Goal: Task Accomplishment & Management: Use online tool/utility

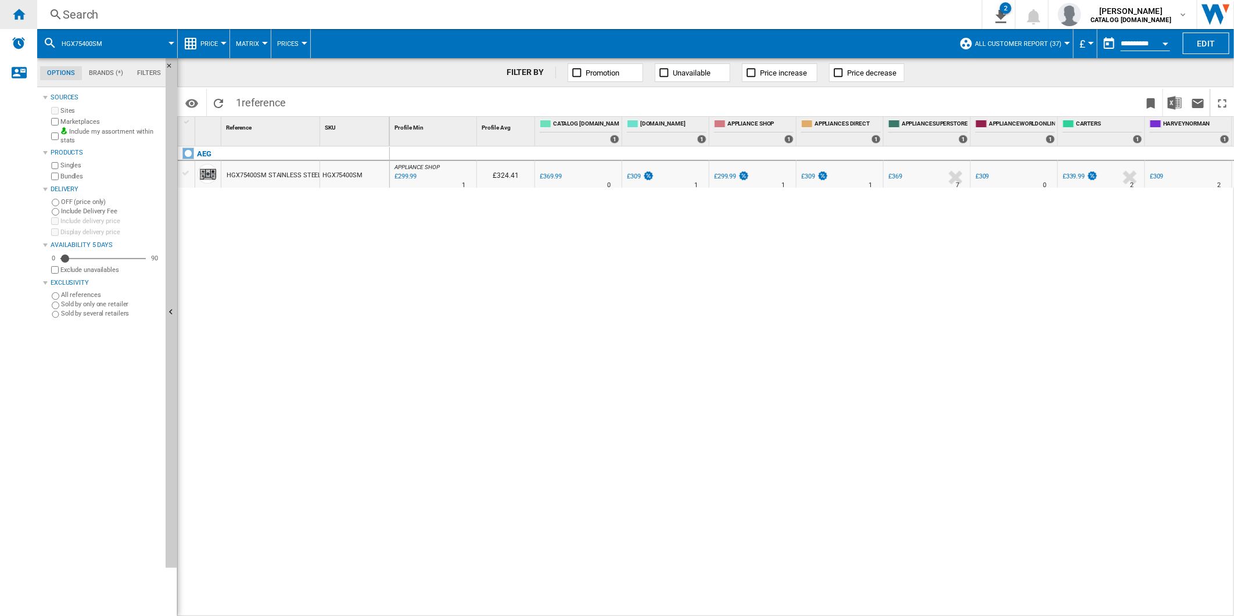
click at [24, 16] on ng-md-icon "Home" at bounding box center [19, 14] width 14 height 14
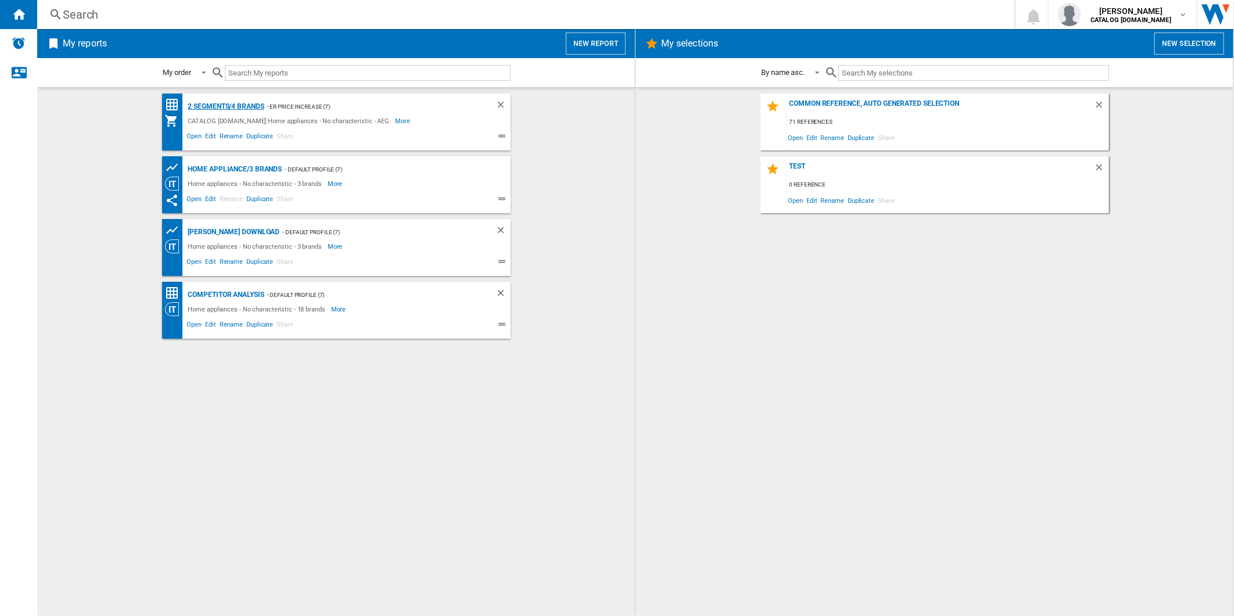
click at [236, 106] on div "2 segments/4 brands" at bounding box center [224, 106] width 79 height 15
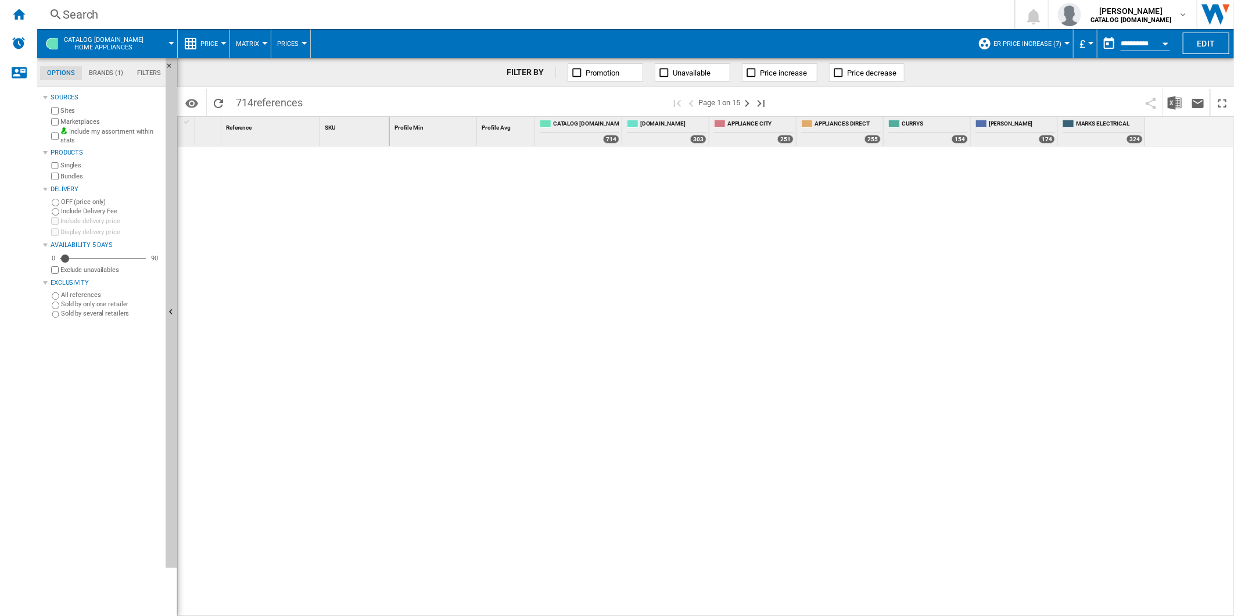
click at [1017, 46] on span "ER Price Increase (7)" at bounding box center [1027, 44] width 68 height 8
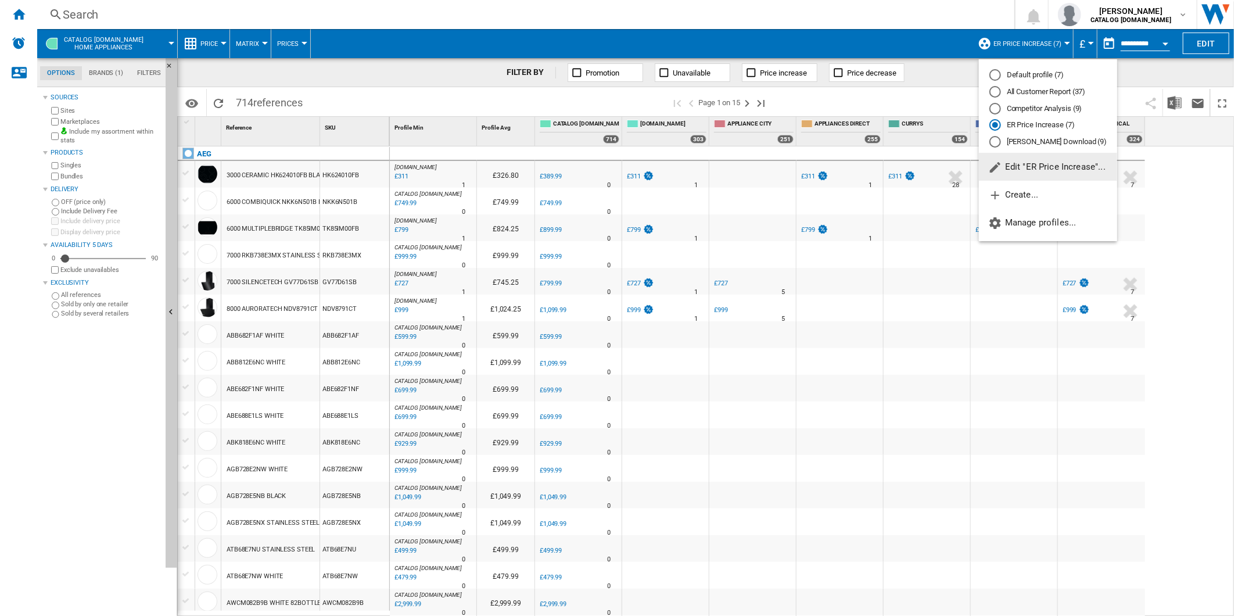
click at [1017, 46] on md-backdrop at bounding box center [617, 308] width 1234 height 616
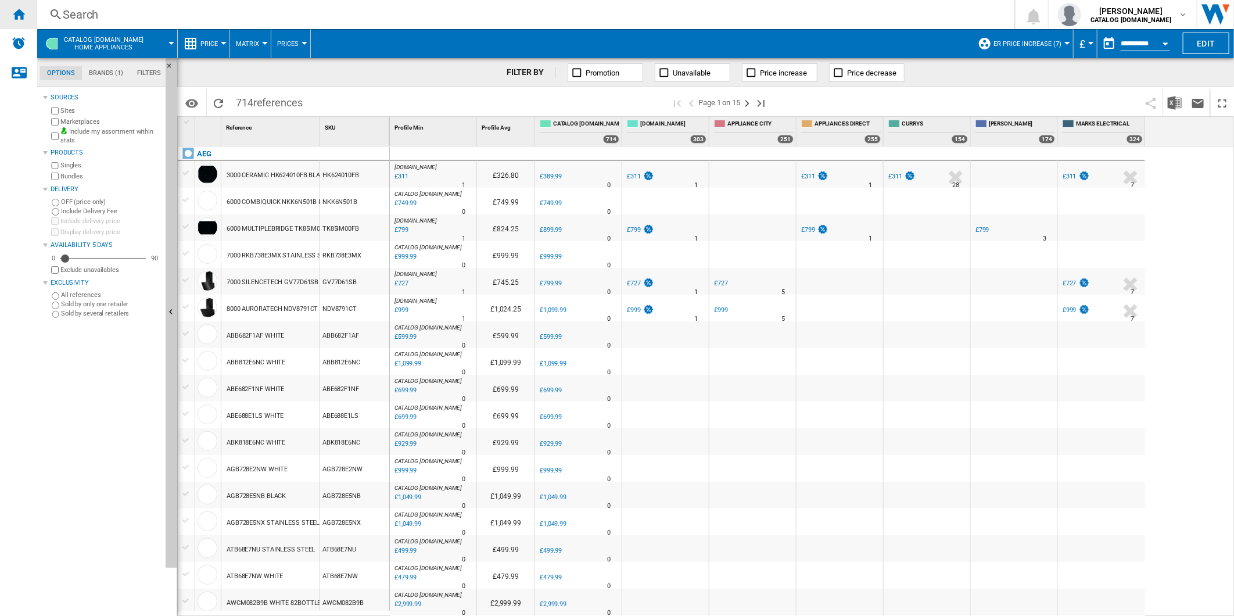
click at [12, 15] on ng-md-icon "Home" at bounding box center [19, 14] width 14 height 14
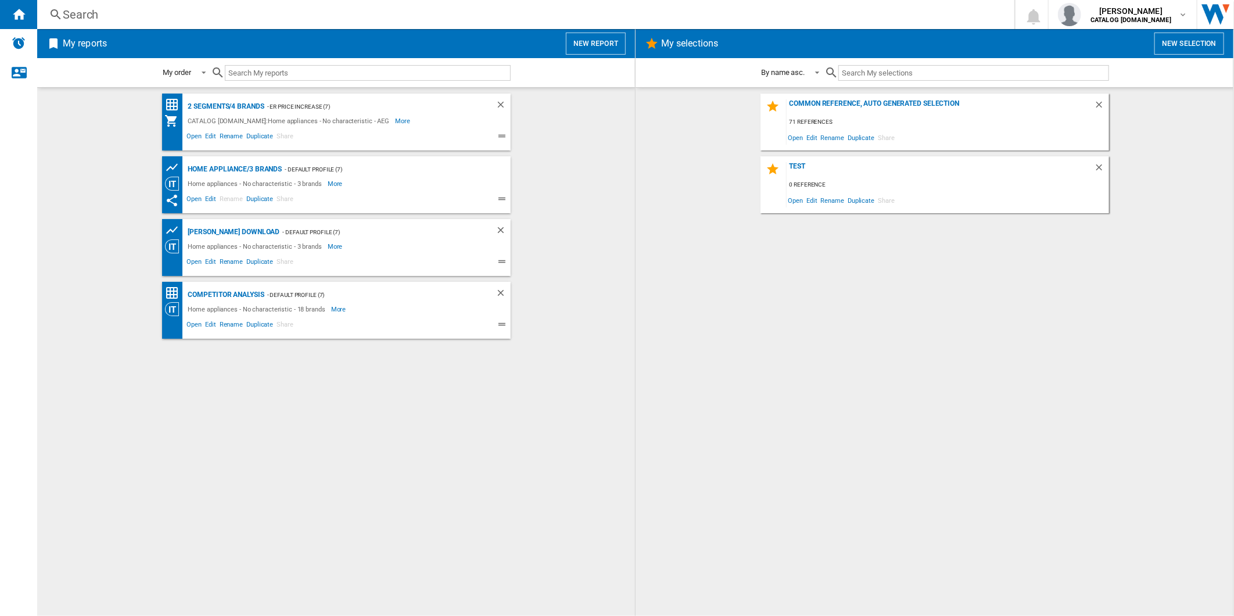
click at [595, 35] on button "New report" at bounding box center [596, 44] width 60 height 22
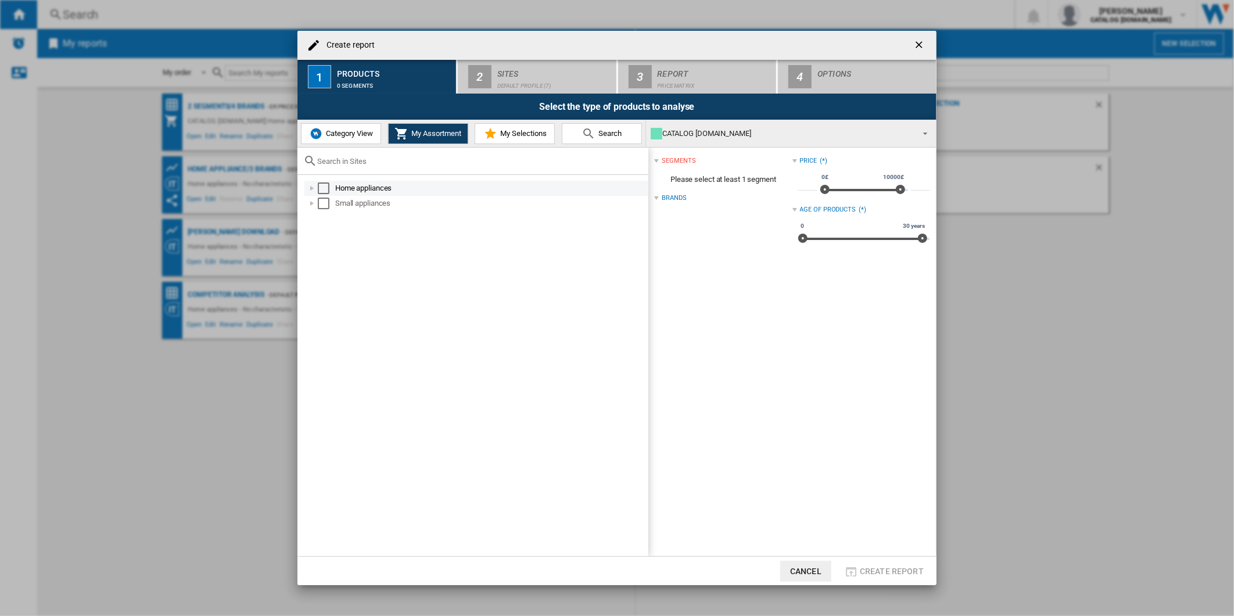
click at [324, 187] on div "Select" at bounding box center [324, 188] width 12 height 12
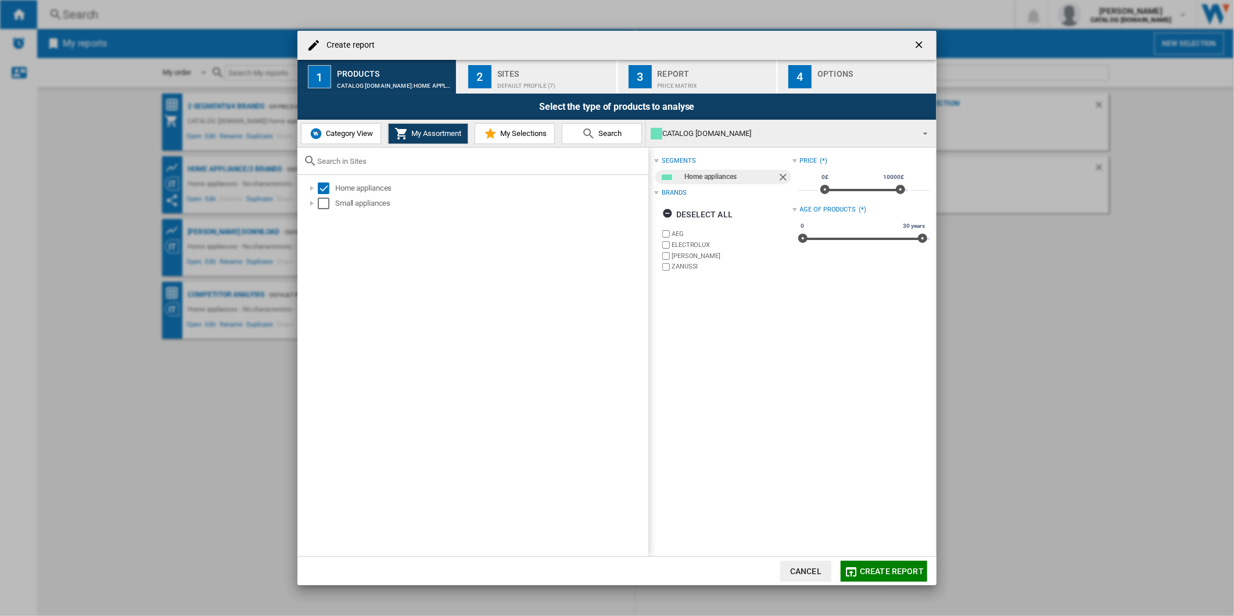
click at [693, 246] on label "ELECTROLUX" at bounding box center [732, 244] width 120 height 9
click at [691, 258] on label "[PERSON_NAME]" at bounding box center [732, 256] width 120 height 9
click at [690, 266] on label "ZANUSSI" at bounding box center [732, 266] width 120 height 9
click at [558, 85] on div "Default profile (7)" at bounding box center [554, 83] width 114 height 12
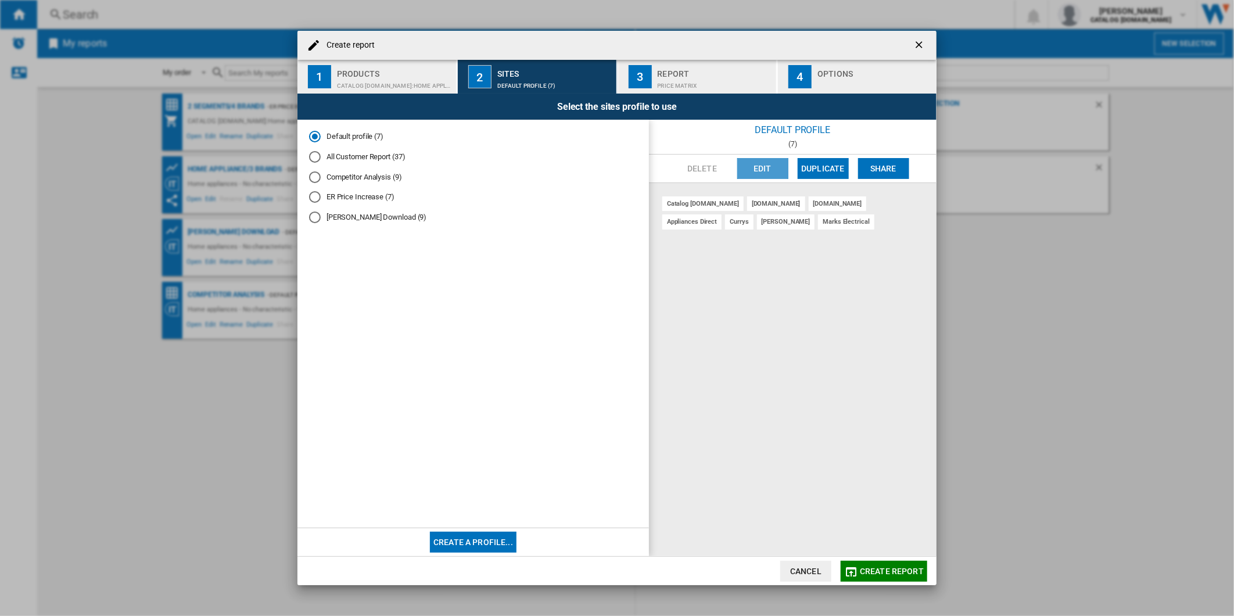
click at [760, 173] on button "Edit" at bounding box center [762, 168] width 51 height 21
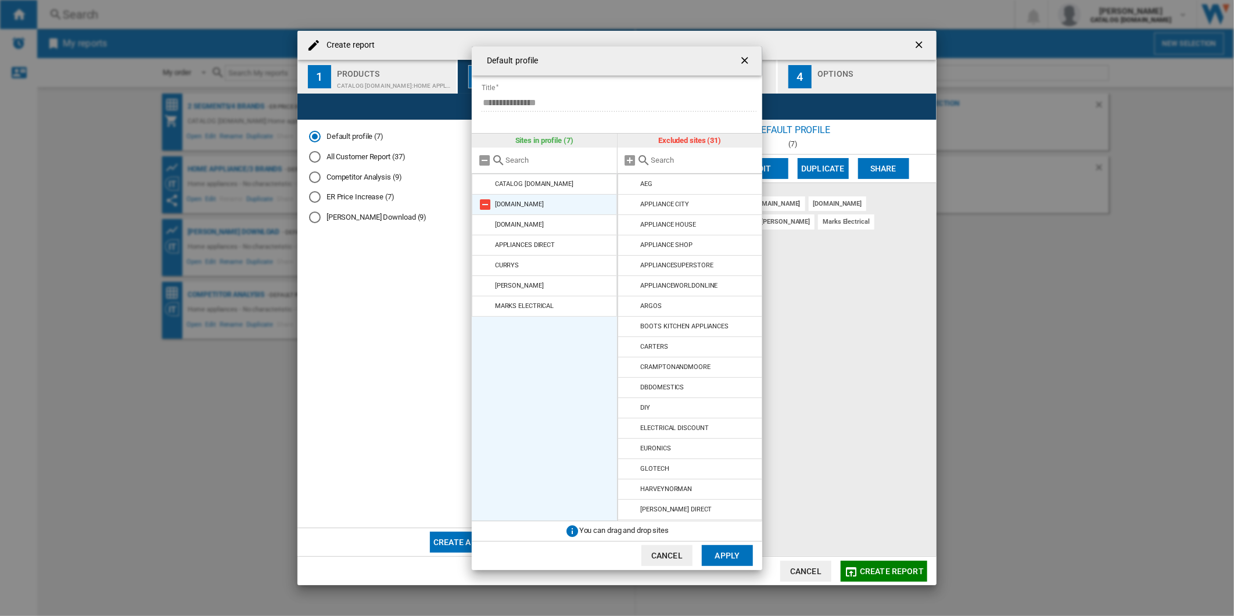
click at [491, 204] on md-icon at bounding box center [485, 205] width 14 height 14
click at [487, 218] on md-icon at bounding box center [485, 225] width 14 height 14
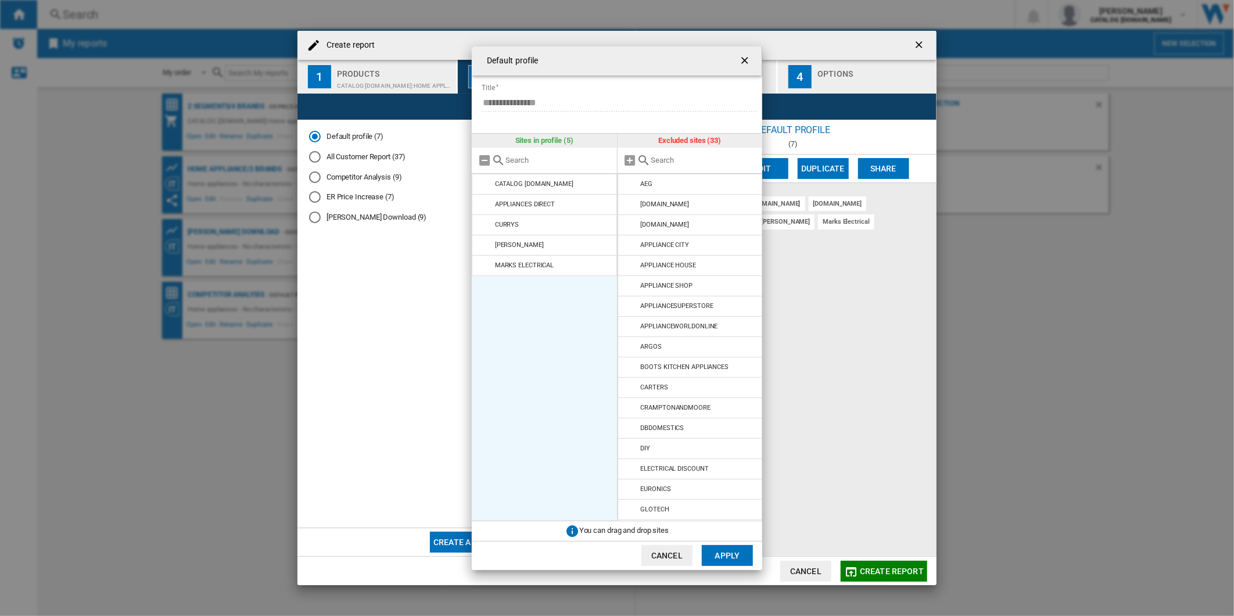
click at [487, 204] on md-icon at bounding box center [485, 205] width 14 height 14
click at [488, 218] on md-icon at bounding box center [485, 225] width 14 height 14
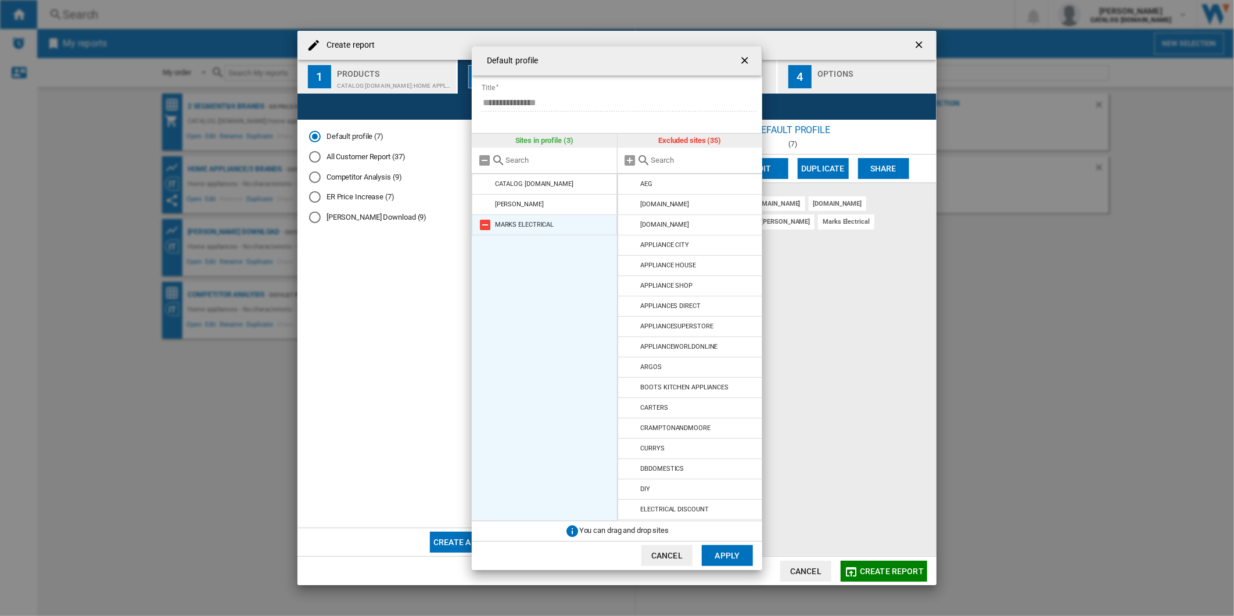
click at [489, 204] on md-icon at bounding box center [485, 205] width 14 height 14
click at [632, 246] on md-icon at bounding box center [631, 245] width 14 height 14
click at [632, 266] on md-icon at bounding box center [631, 265] width 14 height 14
click at [629, 303] on md-icon at bounding box center [631, 306] width 14 height 14
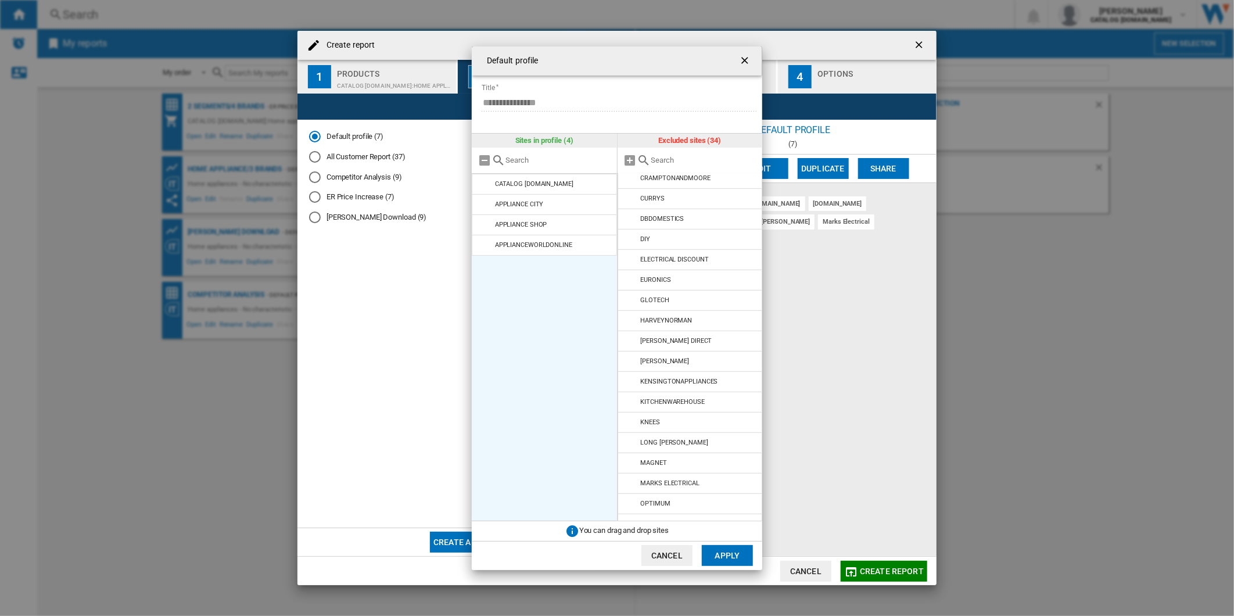
scroll to position [190, 0]
click at [630, 338] on md-icon at bounding box center [631, 340] width 14 height 14
click at [631, 402] on md-icon at bounding box center [631, 401] width 14 height 14
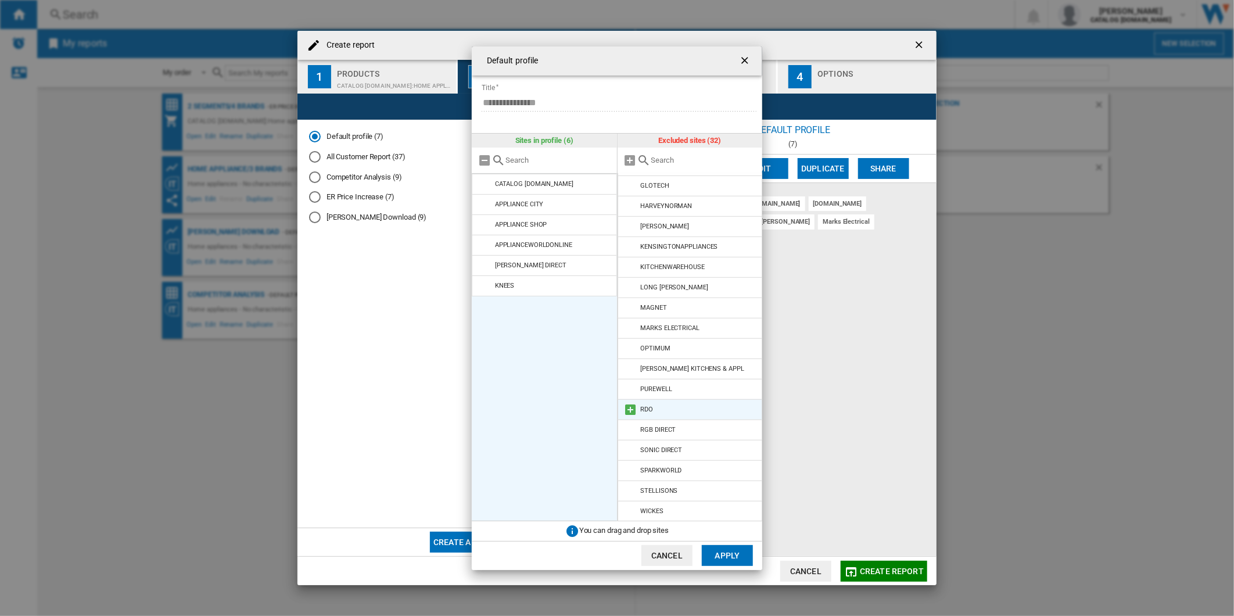
click at [630, 410] on md-icon at bounding box center [631, 410] width 14 height 14
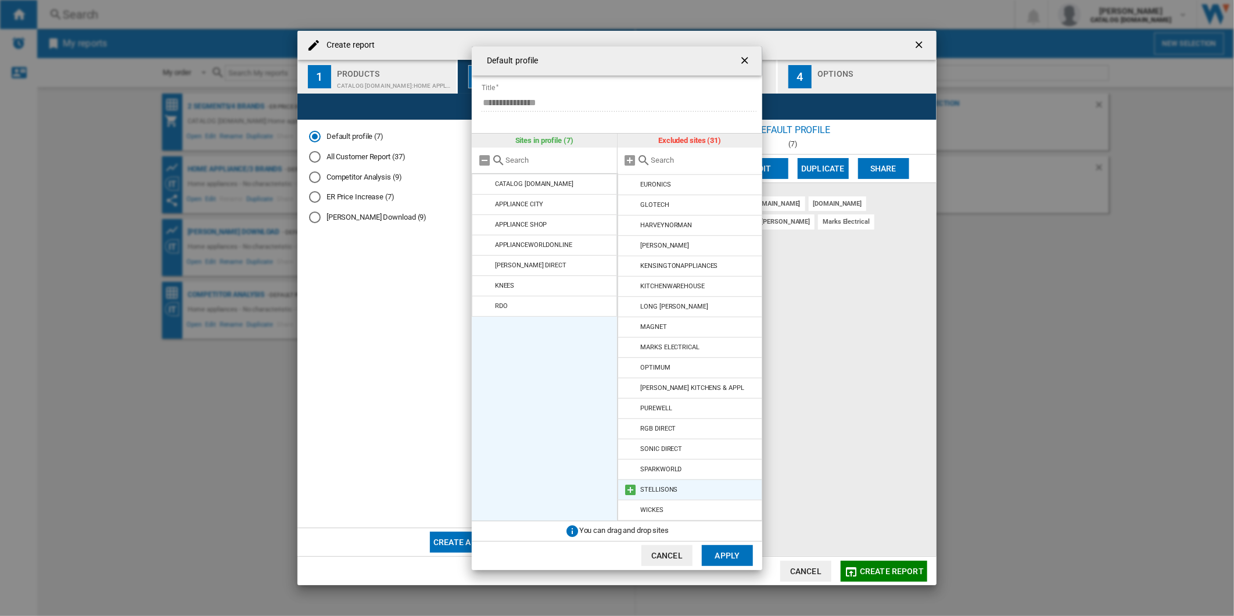
click at [629, 488] on md-icon at bounding box center [631, 490] width 14 height 14
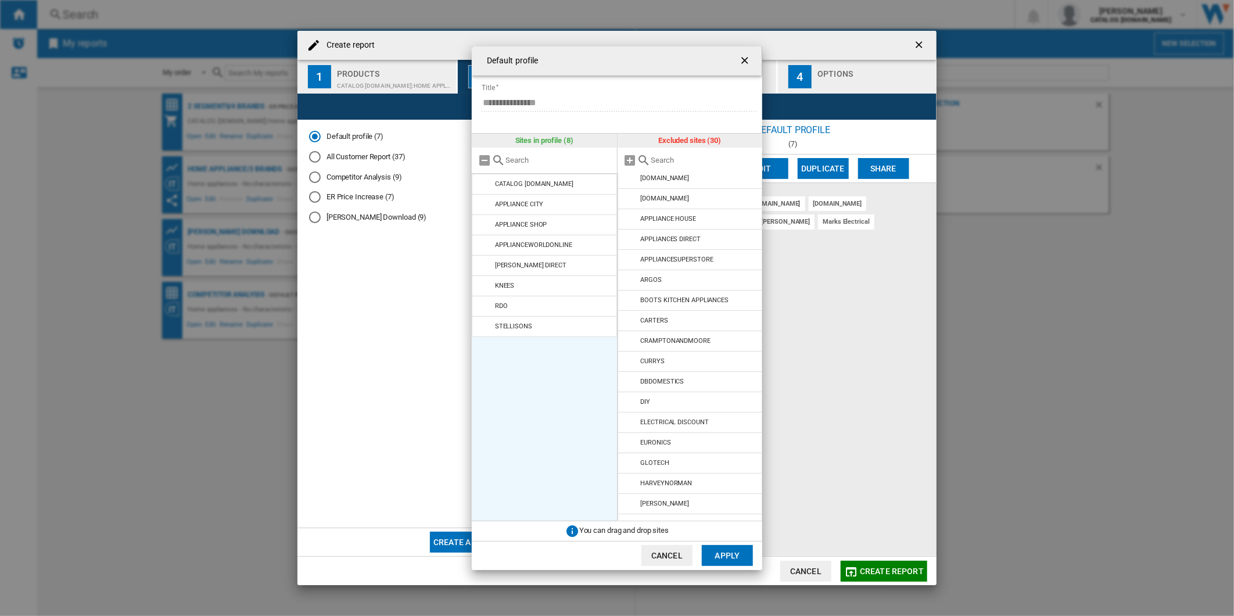
scroll to position [6, 0]
click at [629, 404] on md-icon at bounding box center [631, 401] width 14 height 14
click at [630, 382] on md-icon at bounding box center [631, 380] width 14 height 14
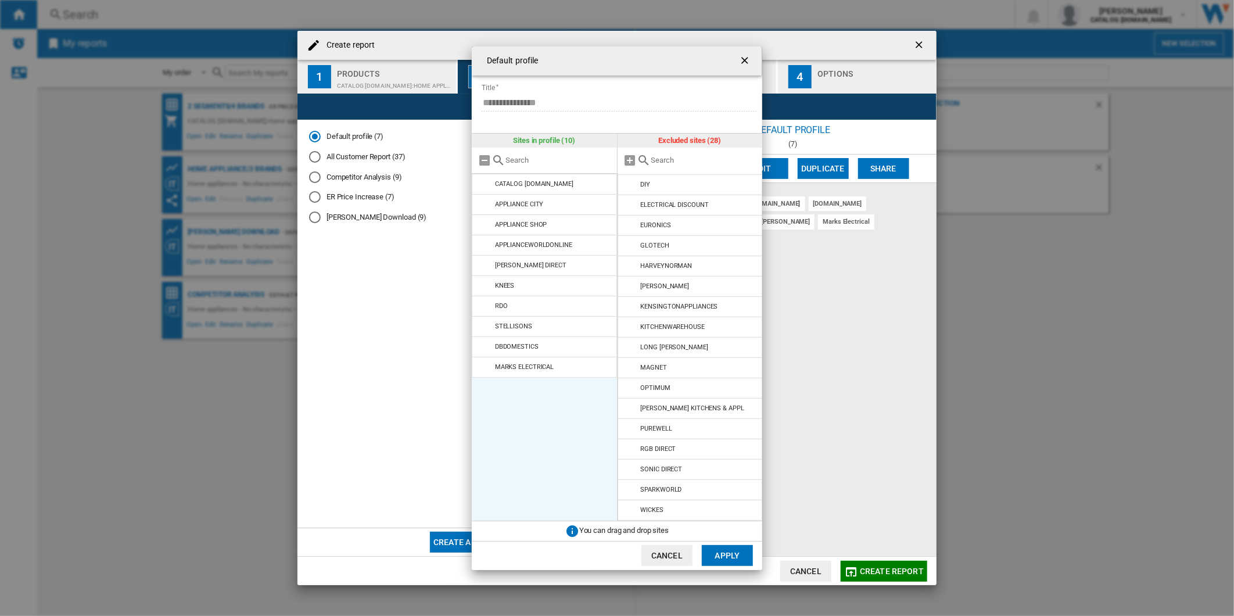
click at [719, 547] on button "Apply" at bounding box center [727, 555] width 51 height 21
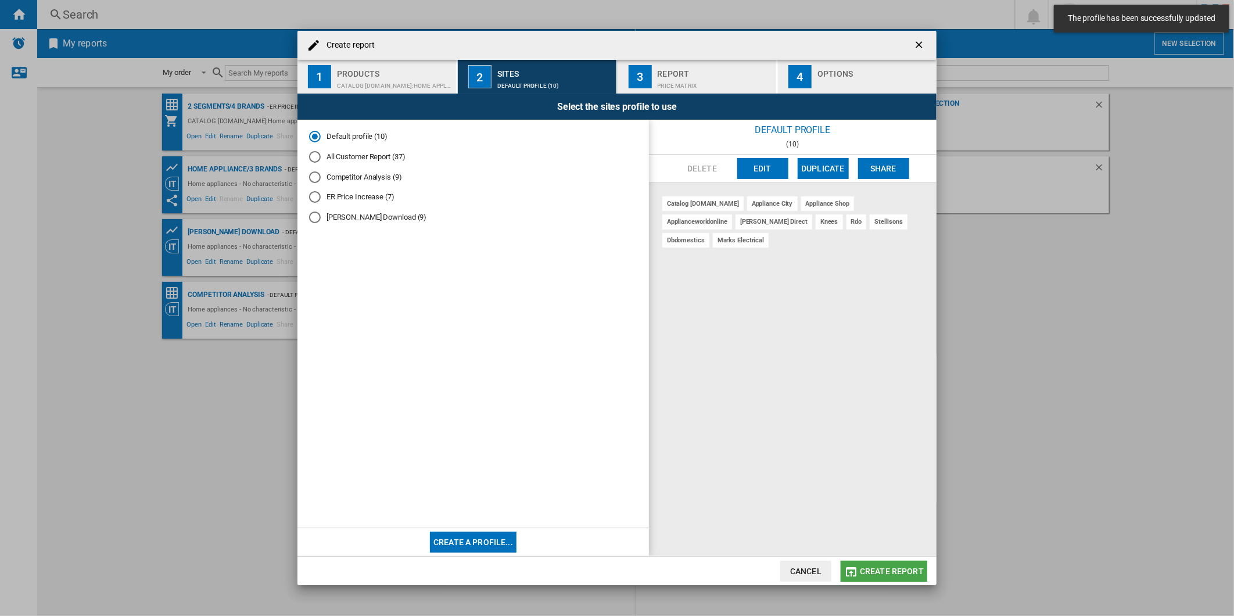
click at [897, 570] on span "Create report" at bounding box center [892, 570] width 64 height 9
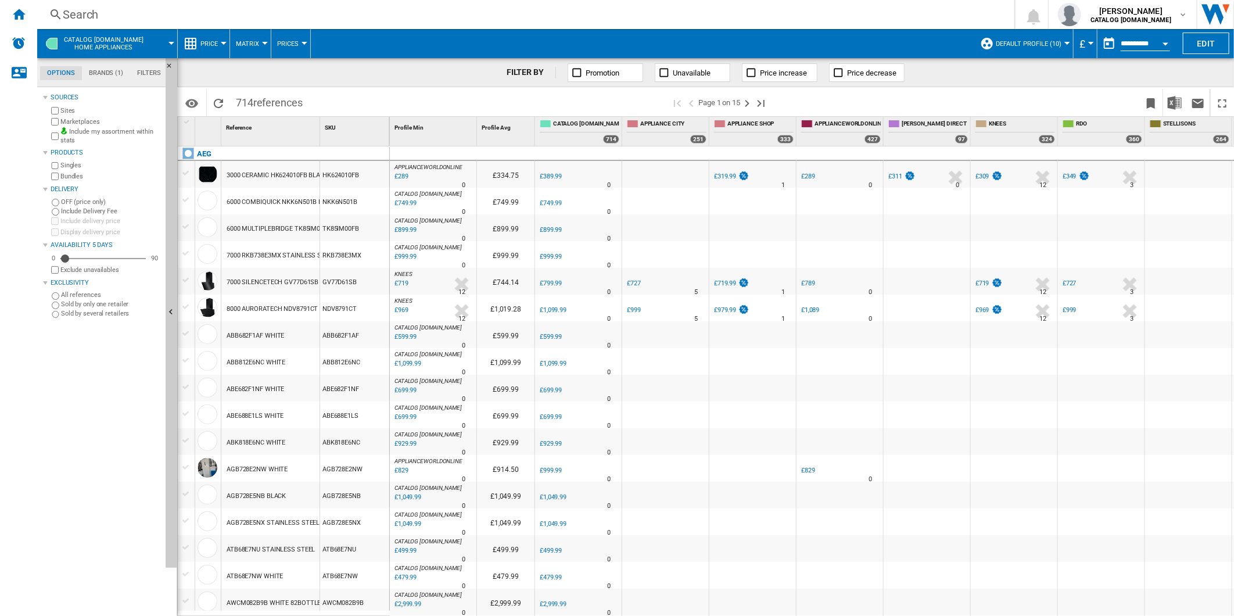
click at [1107, 35] on button "button" at bounding box center [1108, 43] width 23 height 23
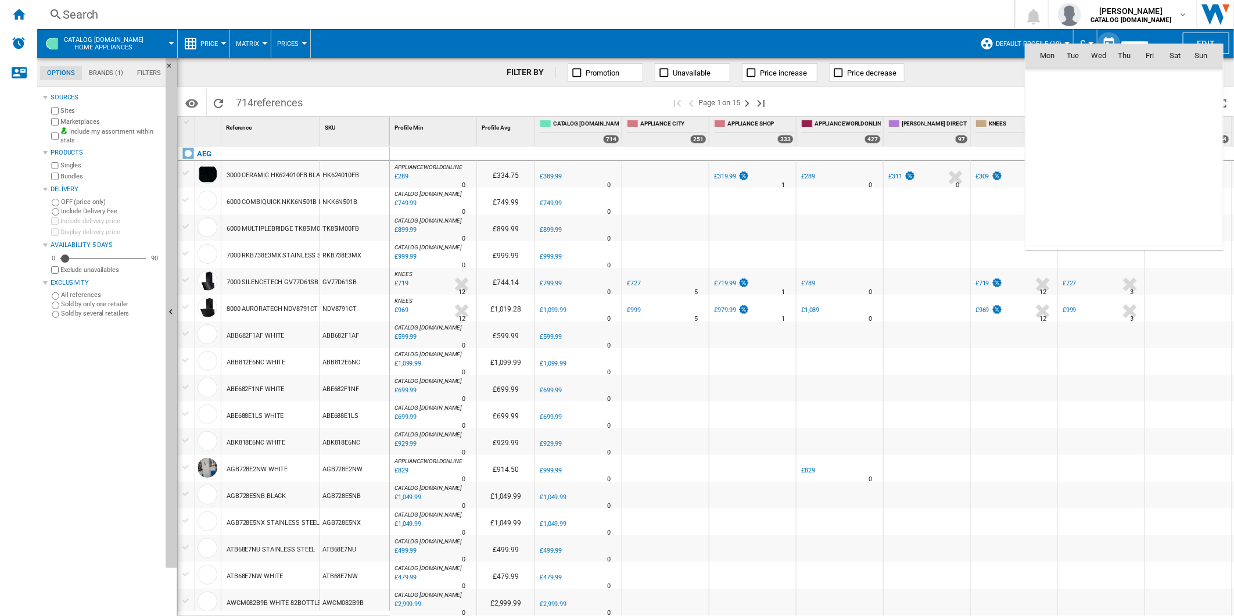
scroll to position [5542, 0]
click at [1046, 84] on span "Sep 25" at bounding box center [1051, 80] width 24 height 9
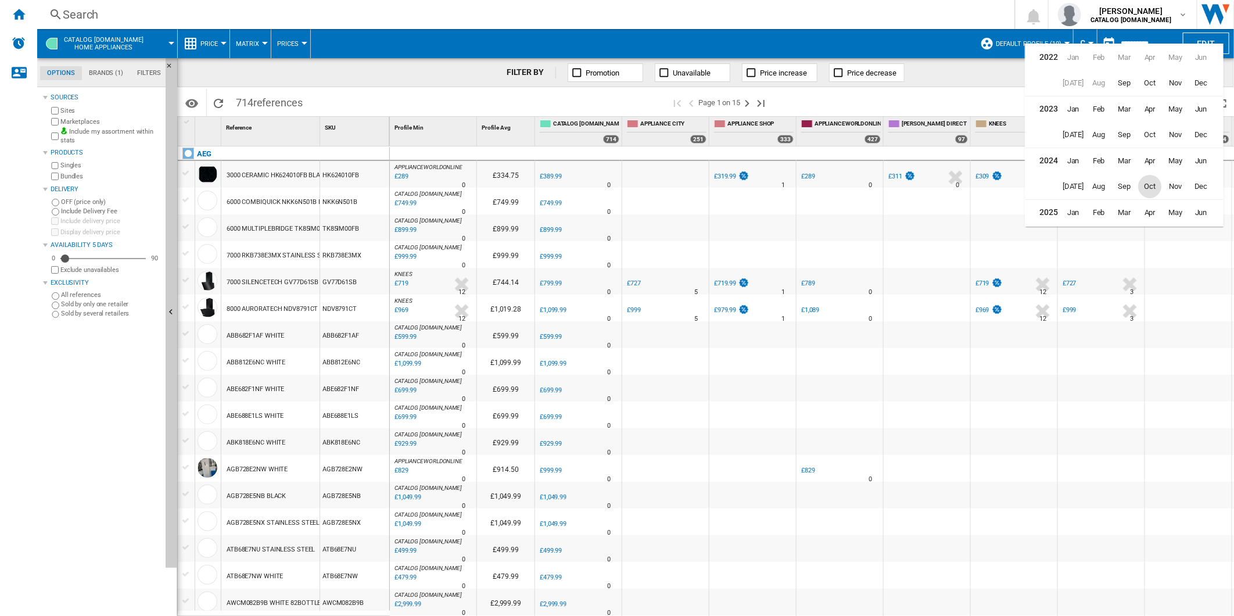
scroll to position [28, 0]
click at [1106, 213] on span "Aug" at bounding box center [1098, 210] width 23 height 23
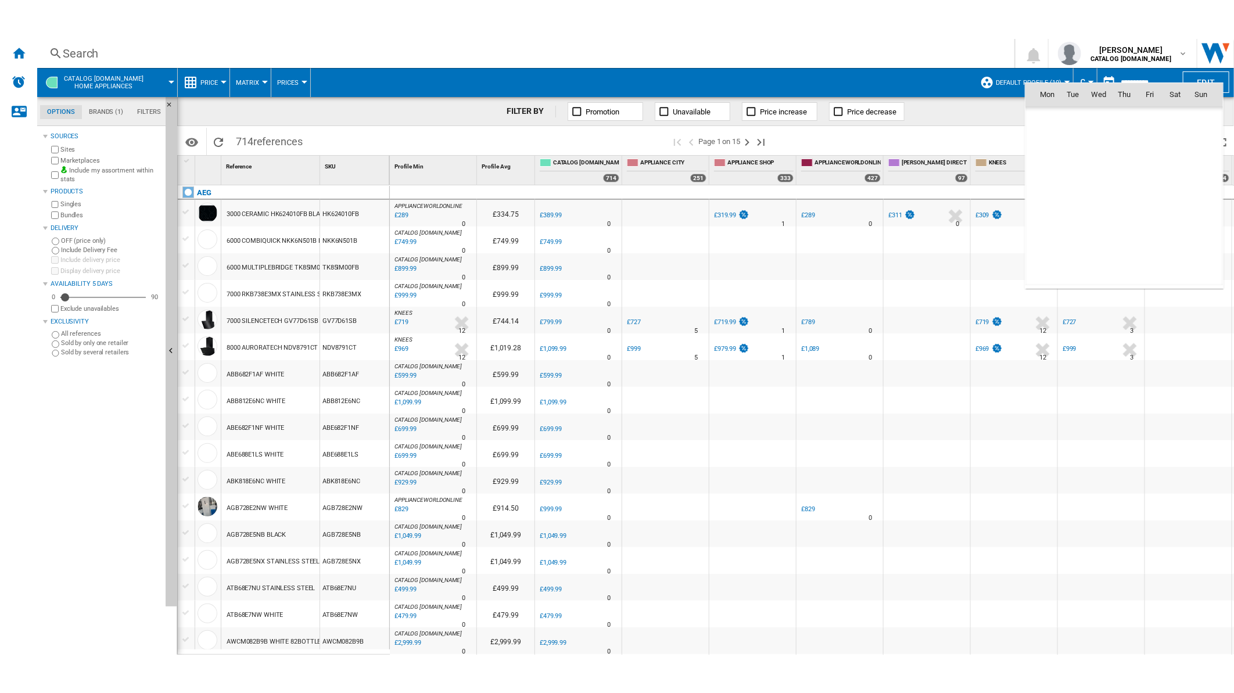
scroll to position [5388, 0]
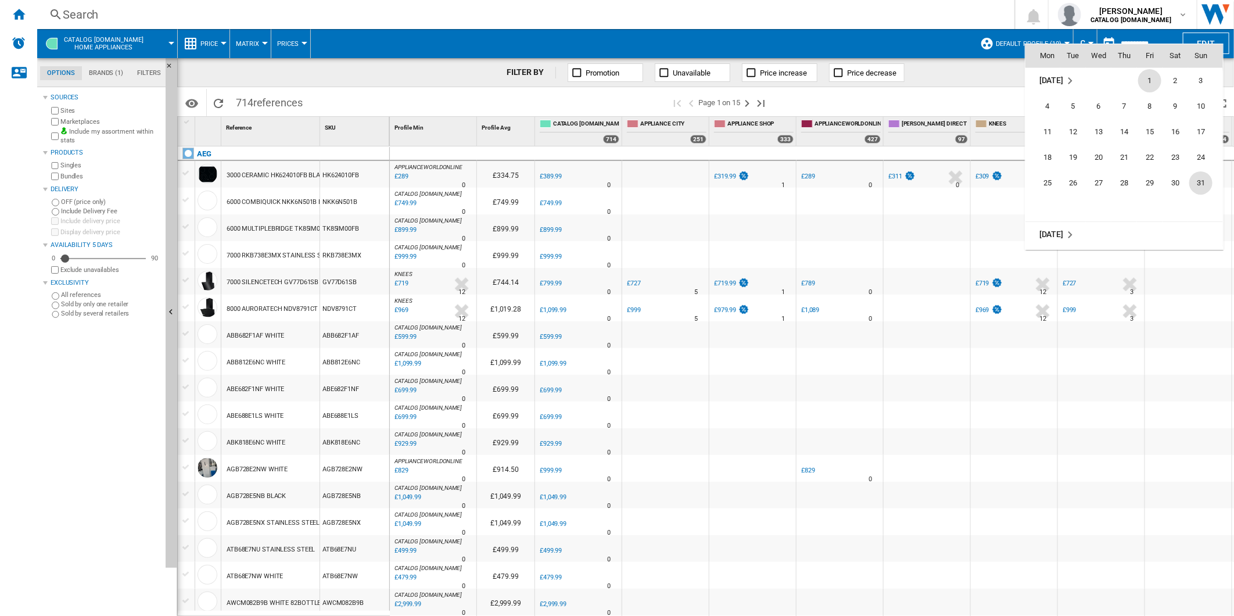
click at [1200, 186] on span "31" at bounding box center [1200, 182] width 23 height 23
type input "**********"
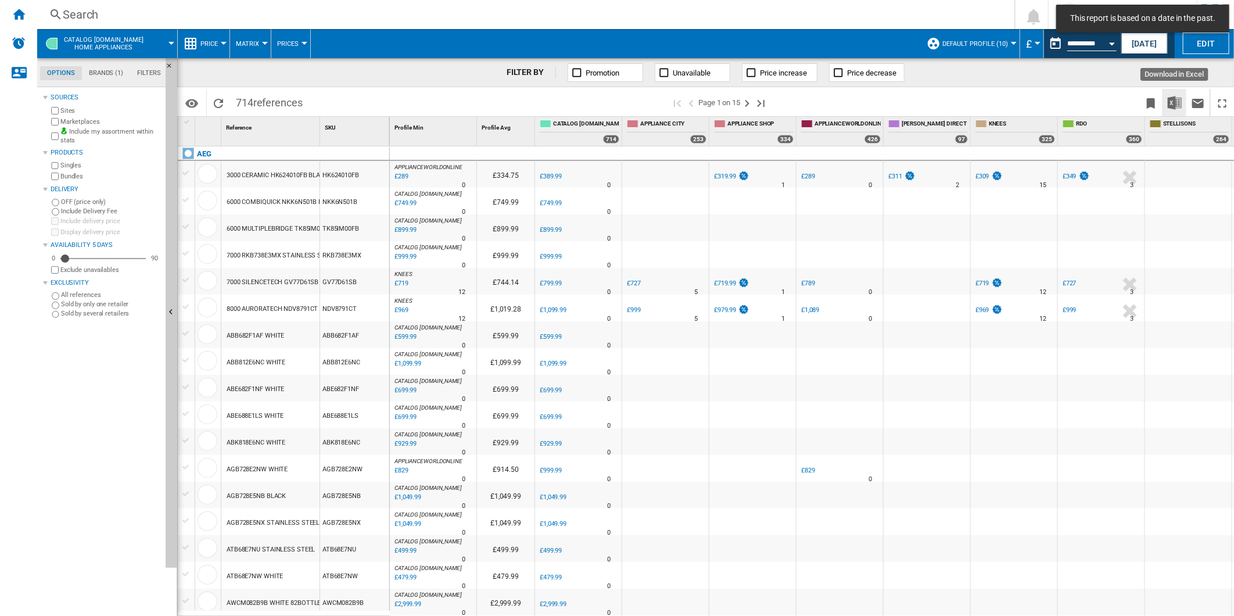
click at [1170, 101] on img "Download in Excel" at bounding box center [1175, 103] width 14 height 14
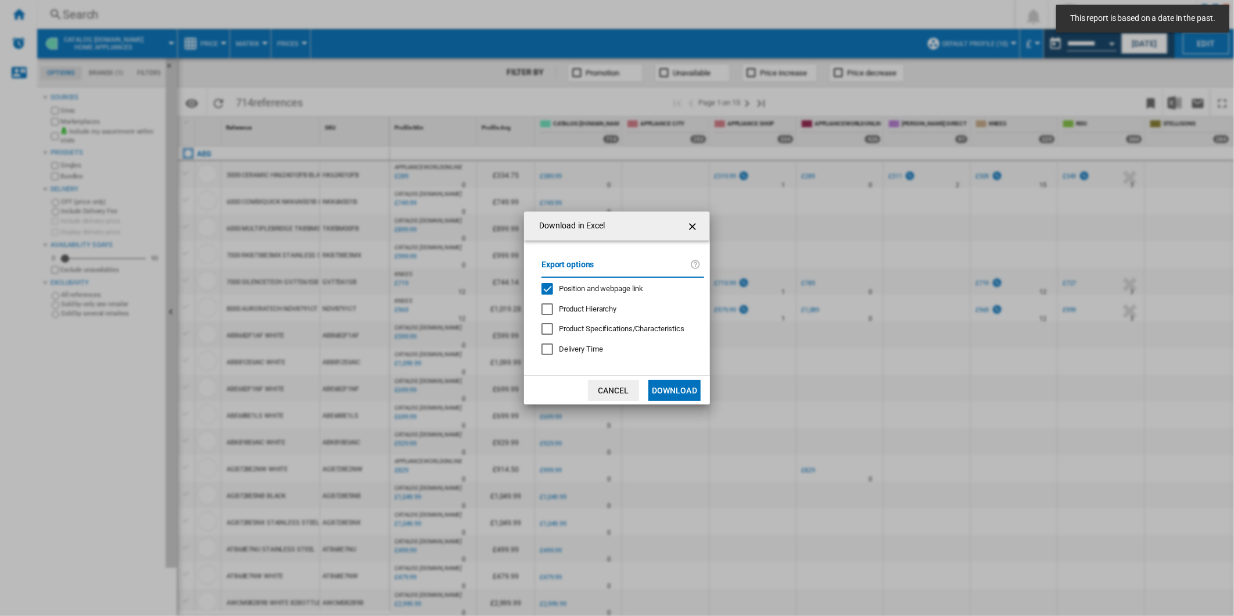
click at [576, 288] on span "Position and webpage link" at bounding box center [601, 288] width 85 height 9
drag, startPoint x: 666, startPoint y: 387, endPoint x: 731, endPoint y: 364, distance: 69.3
click at [666, 386] on button "Download" at bounding box center [674, 390] width 52 height 21
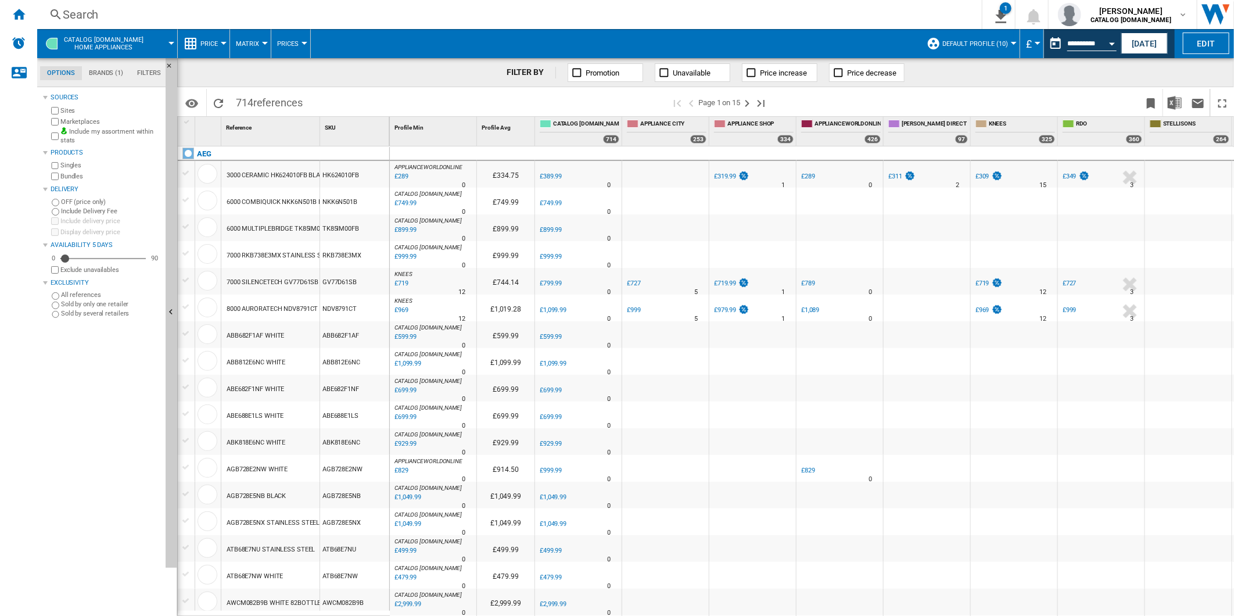
drag, startPoint x: 588, startPoint y: 96, endPoint x: 383, endPoint y: 164, distance: 216.0
click at [588, 96] on span at bounding box center [489, 102] width 362 height 27
